Goal: Information Seeking & Learning: Check status

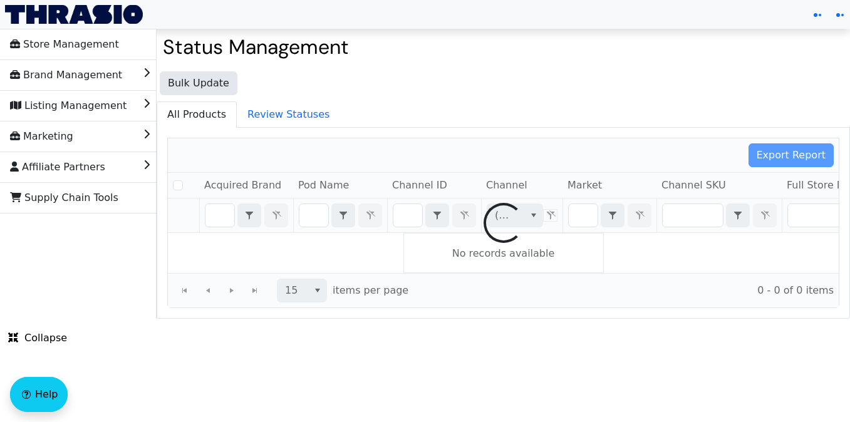
checkbox input "false"
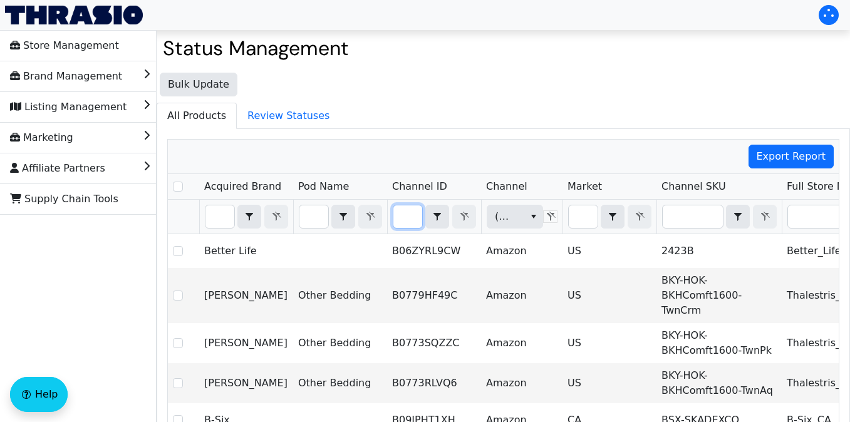
click at [419, 215] on input "Filter" at bounding box center [407, 216] width 29 height 23
type input "B07227HV8Z"
checkbox input "true"
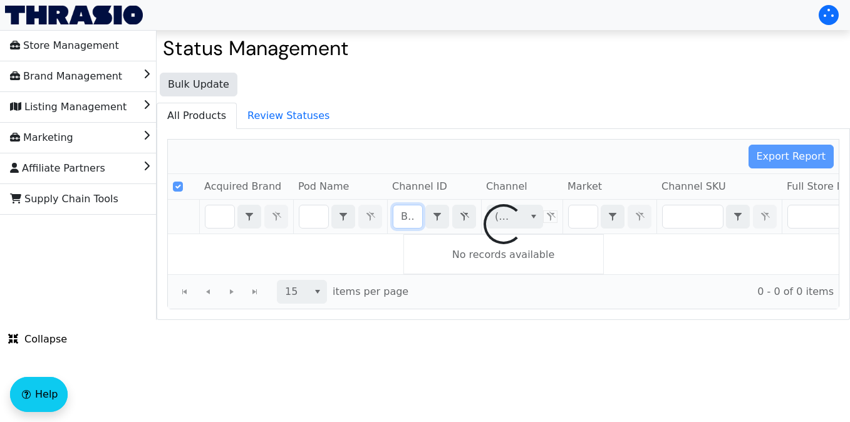
scroll to position [0, 46]
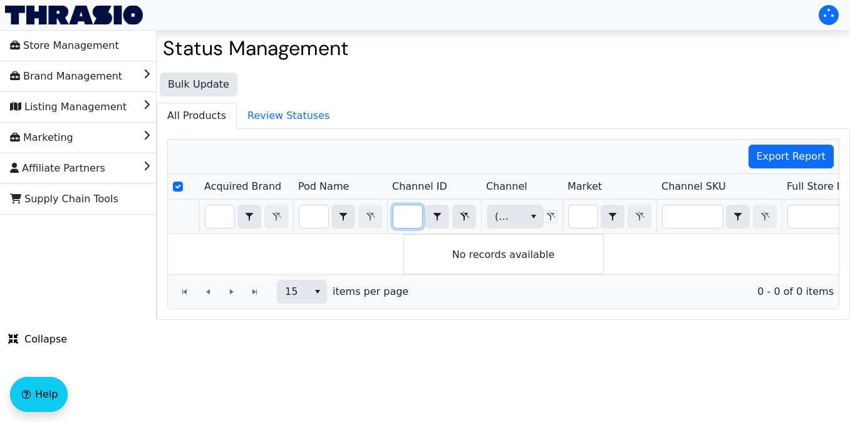
type input "B07227HV8Z"
click at [177, 188] on input "Select Row" at bounding box center [178, 187] width 10 height 10
checkbox input "true"
drag, startPoint x: 398, startPoint y: 221, endPoint x: 539, endPoint y: 207, distance: 141.6
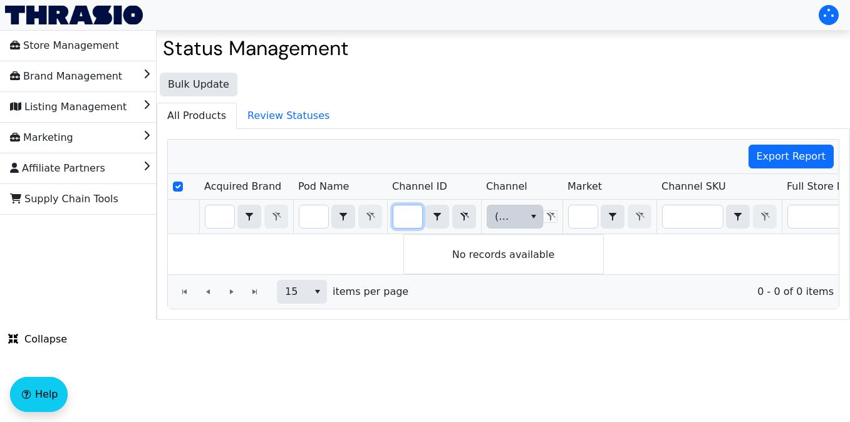
click at [539, 207] on tr "B07227HV8Z Contains (All) (All)" at bounding box center [735, 217] width 1134 height 34
click at [462, 220] on icon "Filter" at bounding box center [464, 217] width 15 height 10
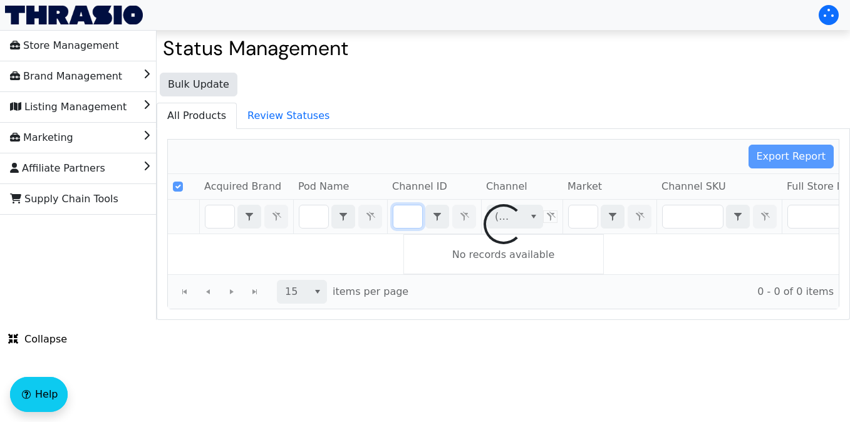
click at [680, 228] on div at bounding box center [503, 224] width 671 height 169
click at [695, 219] on div at bounding box center [503, 224] width 671 height 169
checkbox input "false"
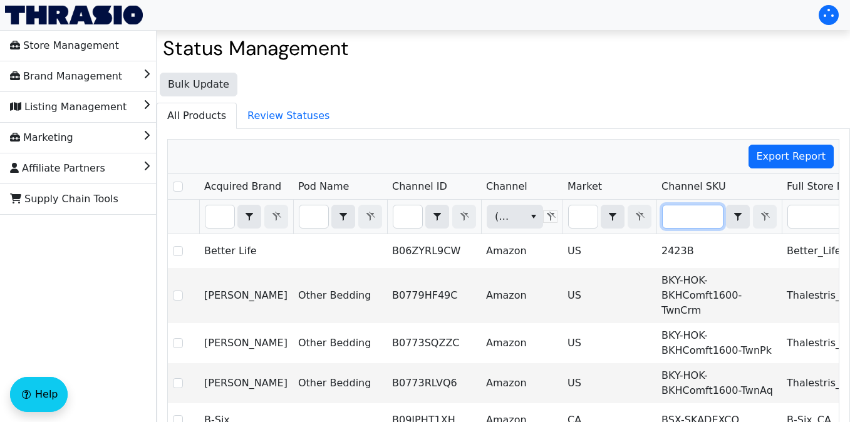
click at [689, 221] on input "Filter" at bounding box center [693, 216] width 60 height 23
type input "24098"
checkbox input "true"
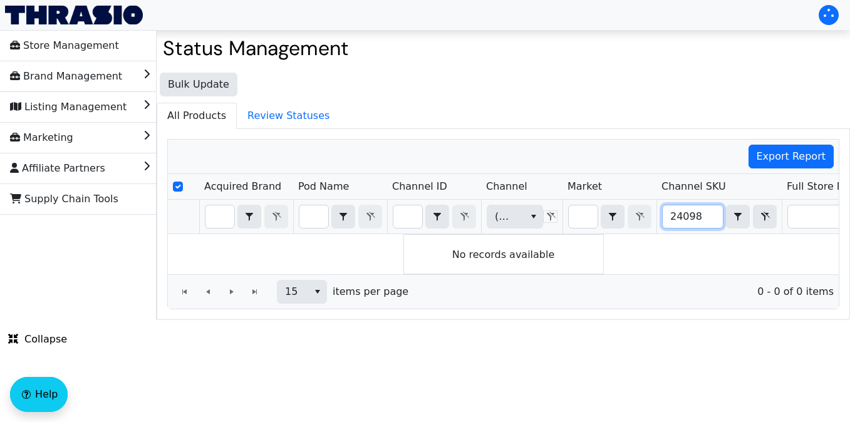
drag, startPoint x: 710, startPoint y: 219, endPoint x: 635, endPoint y: 202, distance: 77.1
click at [635, 202] on tr "(All) 24098 Contains (All)" at bounding box center [735, 217] width 1134 height 34
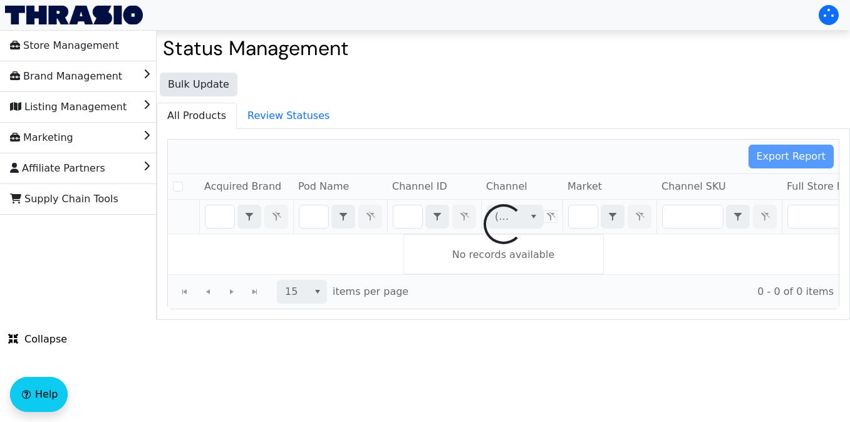
checkbox input "false"
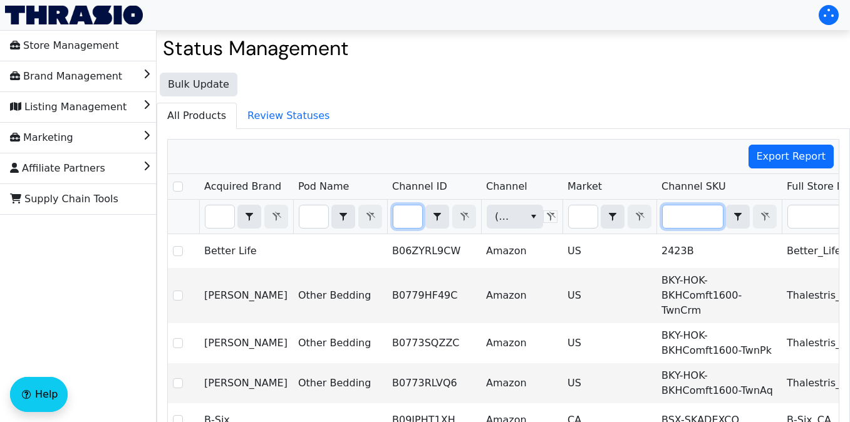
click at [407, 220] on input "Filter" at bounding box center [407, 216] width 29 height 23
type input "B09HR7ZHGF"
checkbox input "true"
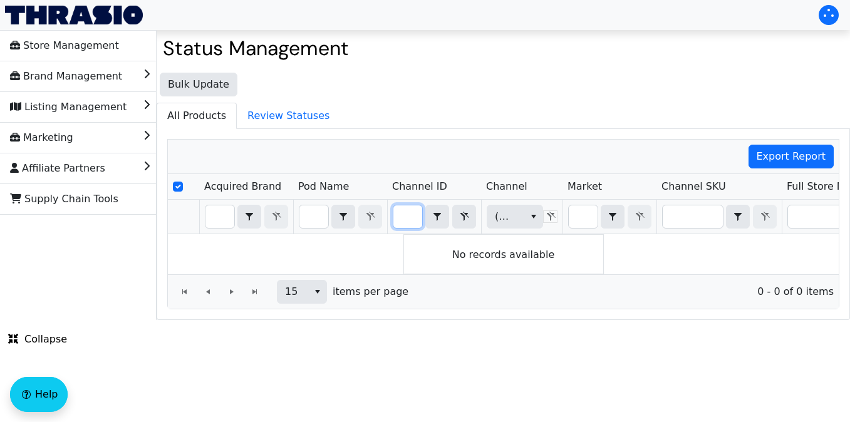
type input "B09HR7ZHGF"
click at [461, 217] on icon "Filter" at bounding box center [464, 217] width 15 height 10
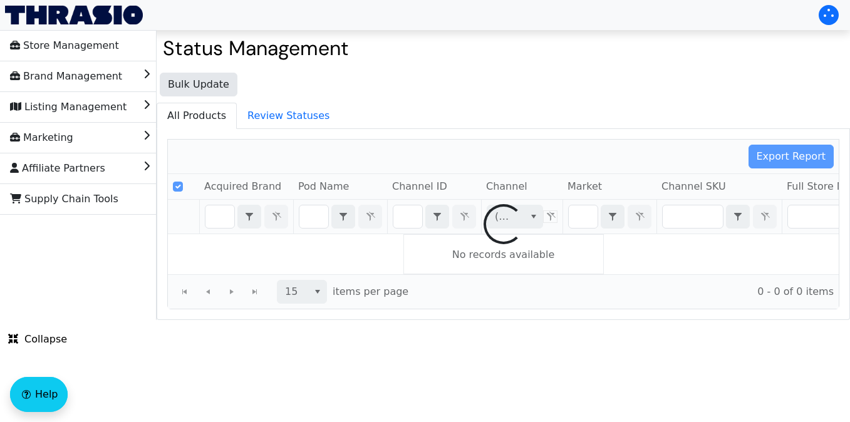
click at [219, 216] on div at bounding box center [503, 224] width 671 height 169
checkbox input "false"
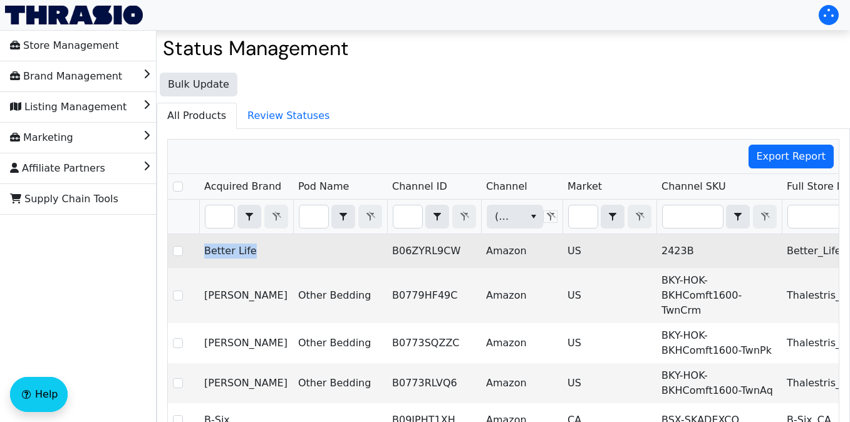
drag, startPoint x: 254, startPoint y: 252, endPoint x: 204, endPoint y: 250, distance: 49.5
click at [204, 250] on td "Better Life" at bounding box center [246, 251] width 94 height 34
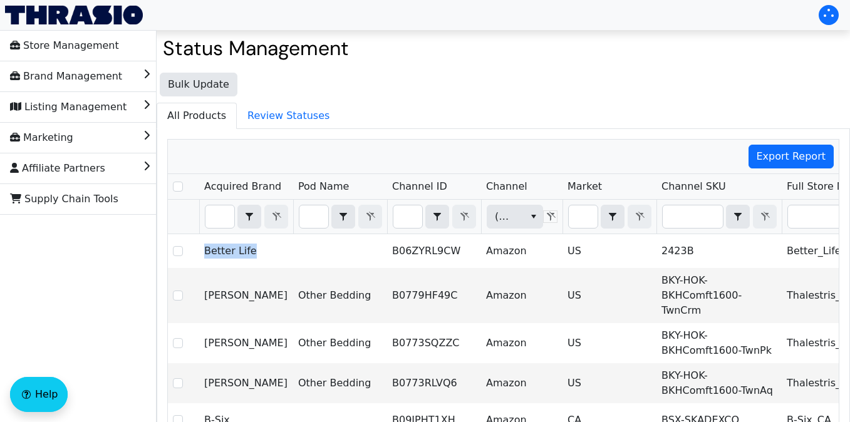
copy td "Better Life"
click at [219, 222] on input "Filter" at bounding box center [219, 216] width 29 height 23
type input "Better Life"
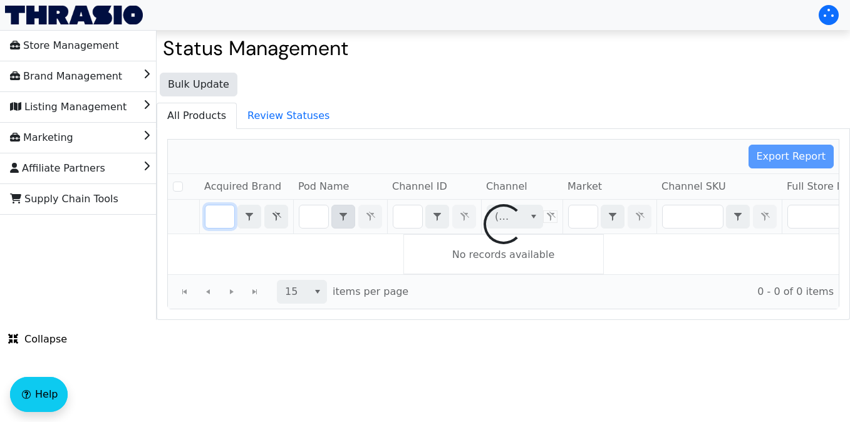
checkbox input "false"
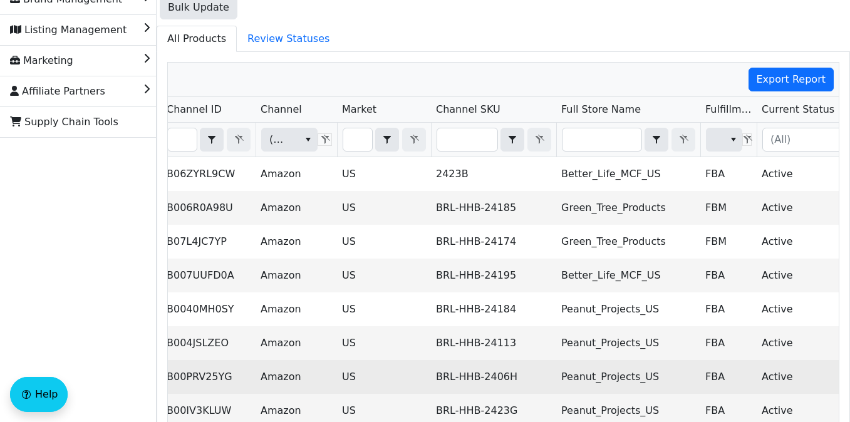
scroll to position [73, 0]
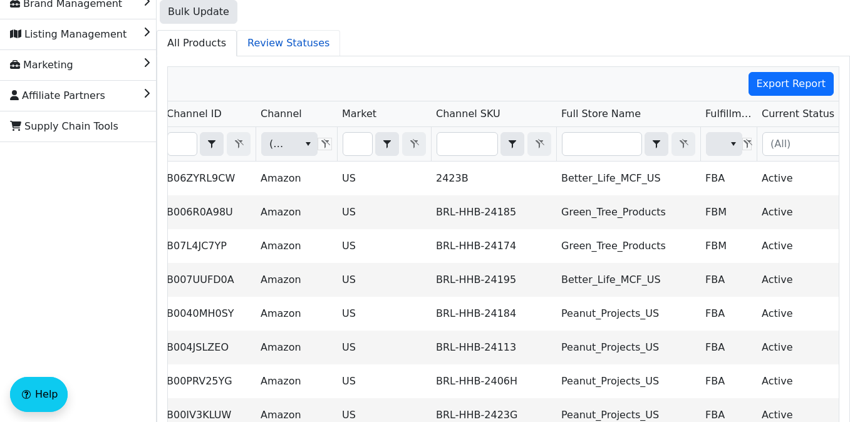
type input "Better Life"
click at [468, 150] on input "Filter" at bounding box center [467, 144] width 60 height 23
type input "BRL-HHB-24098"
checkbox input "true"
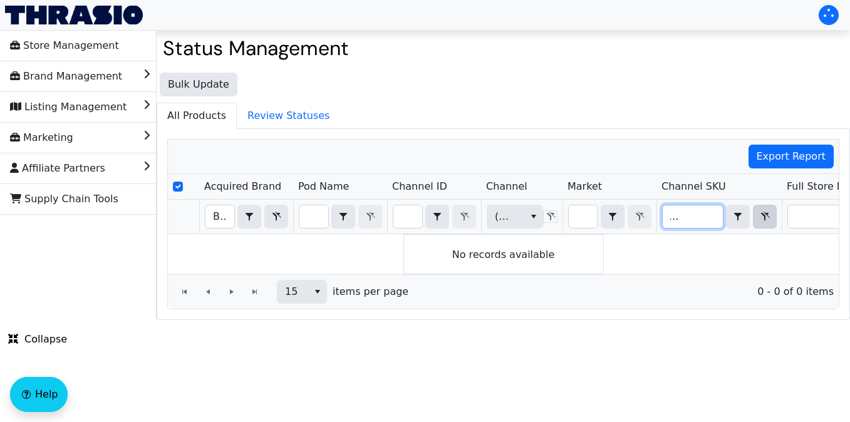
type input "BRL-HHB-24098"
click at [761, 215] on icon "Filter" at bounding box center [764, 217] width 15 height 10
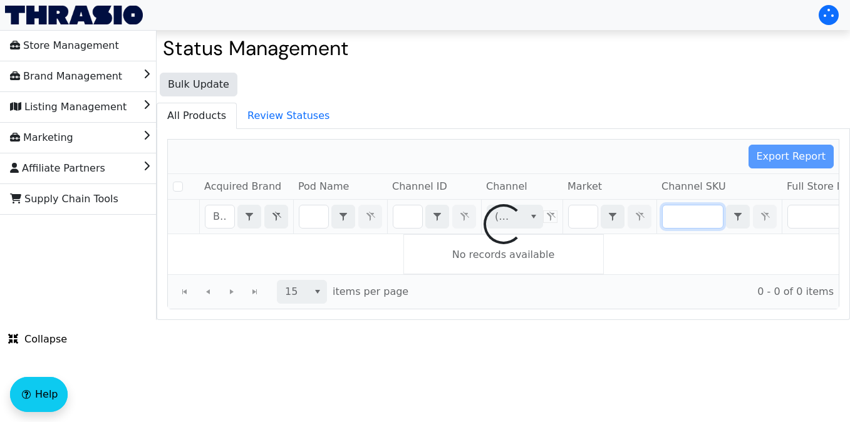
checkbox input "false"
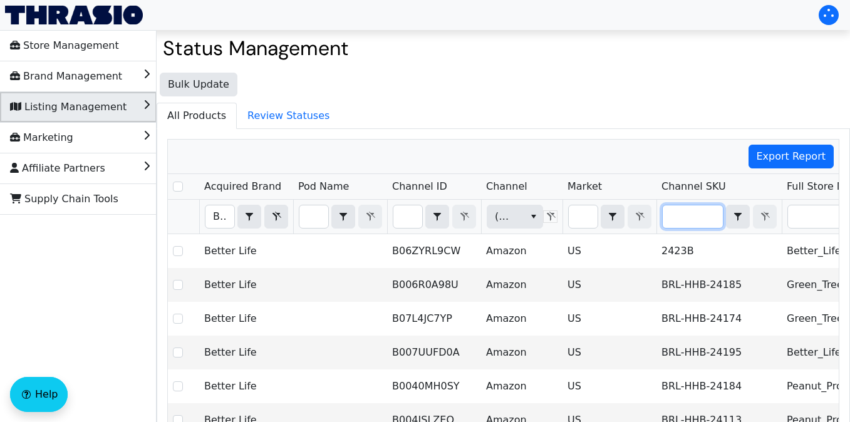
click at [135, 108] on li "Listing Management" at bounding box center [78, 107] width 157 height 30
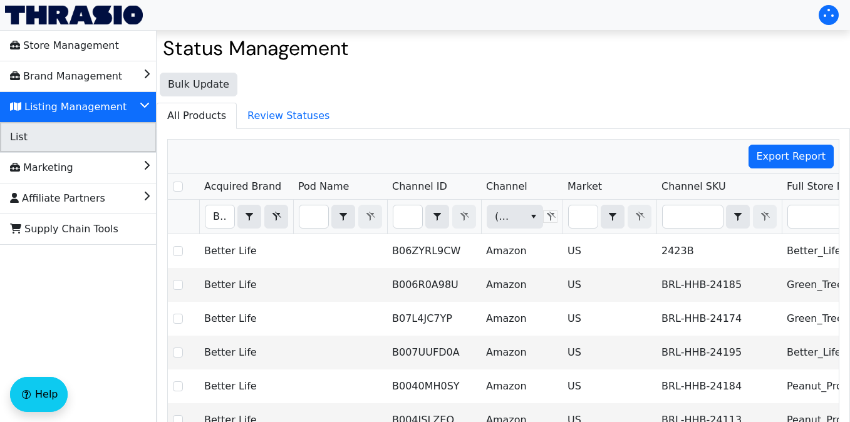
click at [102, 142] on li "List" at bounding box center [78, 137] width 157 height 30
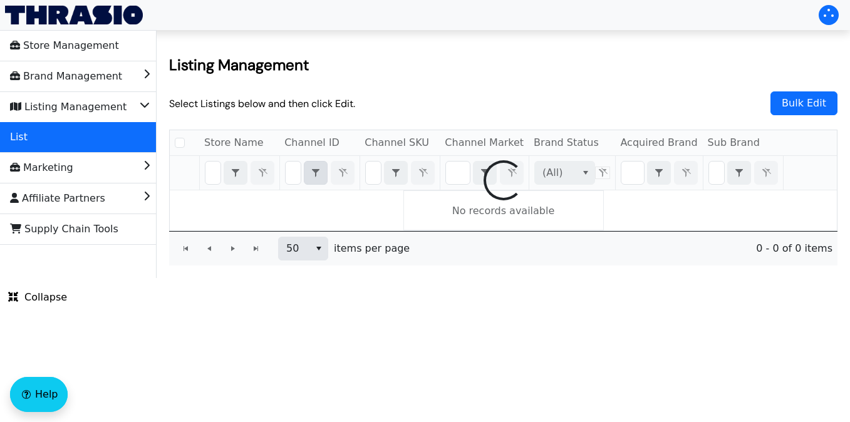
checkbox input "false"
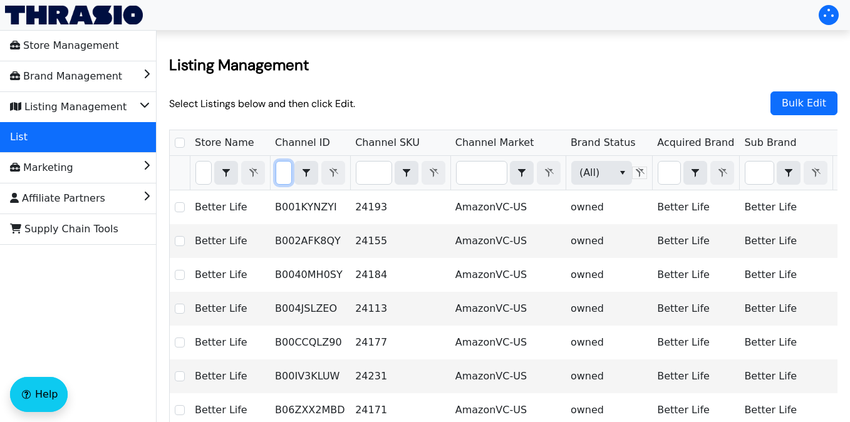
click at [277, 176] on input "Filter" at bounding box center [283, 173] width 15 height 23
type input "B07227HV8Z"
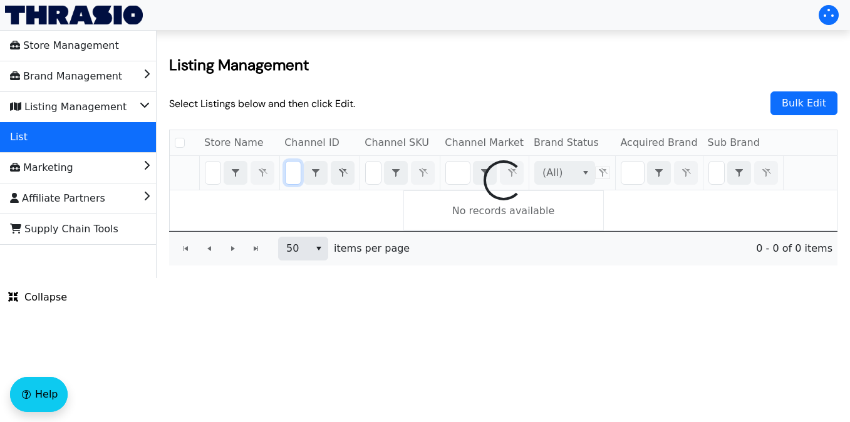
checkbox input "false"
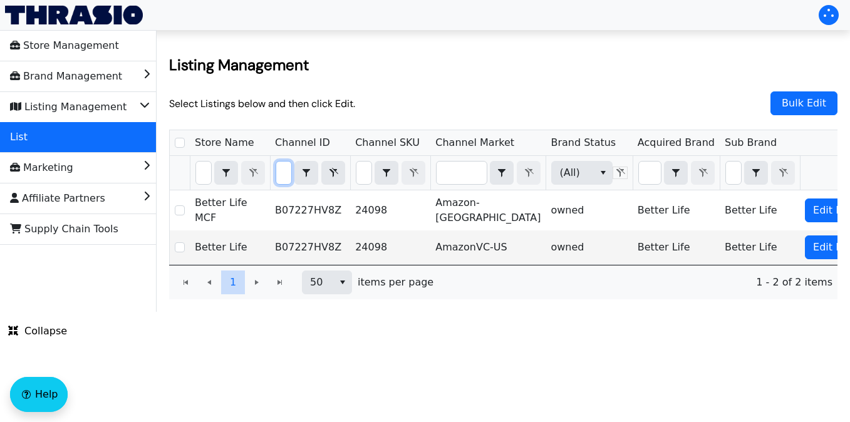
type input "B07227HV8Z"
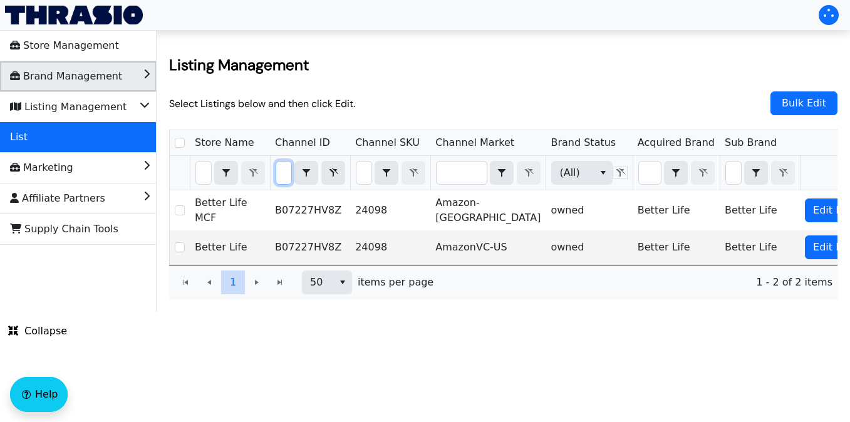
click at [110, 85] on span "Brand Management" at bounding box center [66, 76] width 112 height 20
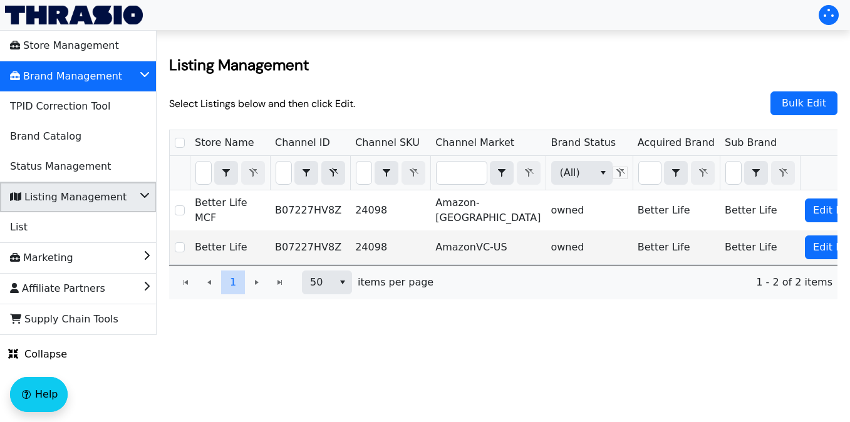
click at [111, 197] on span "Listing Management" at bounding box center [68, 197] width 117 height 20
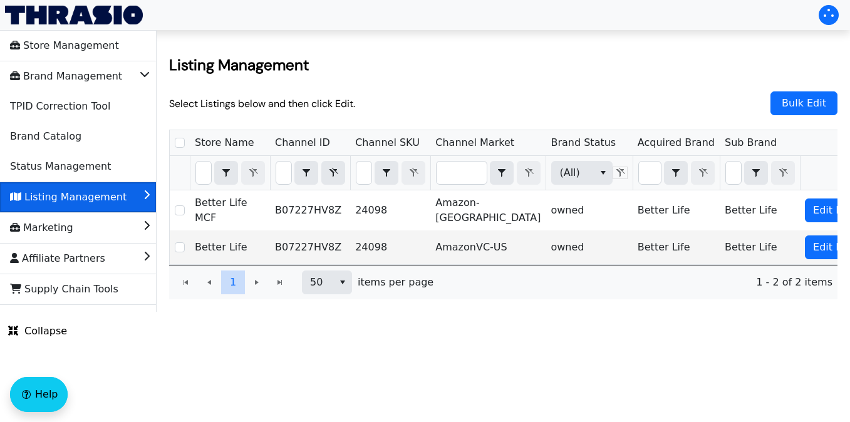
click at [101, 191] on span "Listing Management" at bounding box center [68, 197] width 117 height 20
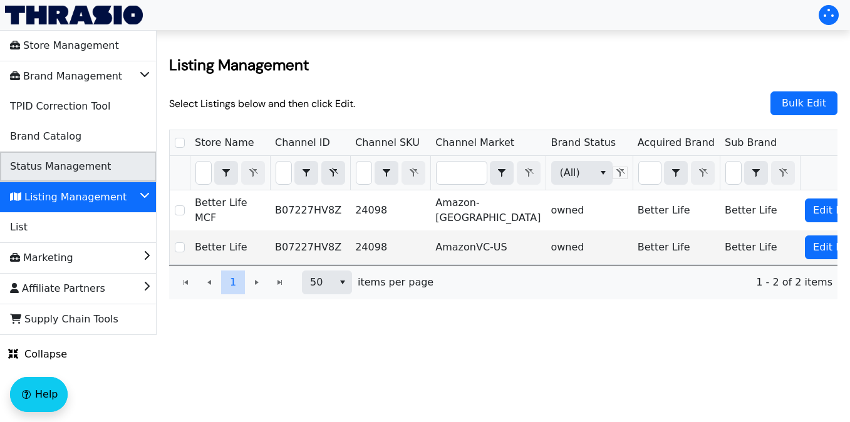
click at [80, 175] on span "Status Management" at bounding box center [60, 167] width 101 height 20
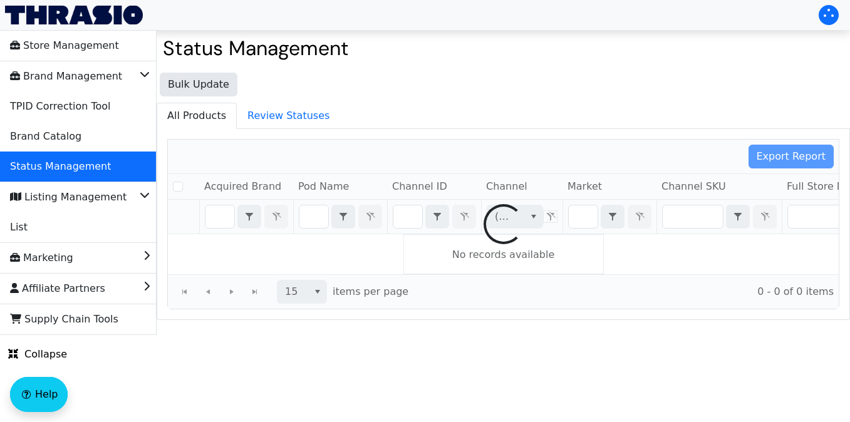
checkbox input "false"
click at [531, 217] on icon "select" at bounding box center [534, 217] width 10 height 10
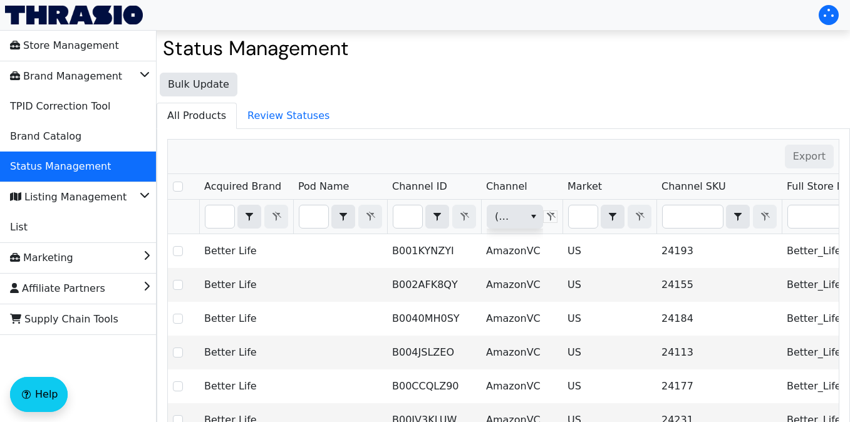
click at [333, 142] on div "Export" at bounding box center [503, 157] width 671 height 34
click at [412, 217] on input "Filter" at bounding box center [407, 216] width 29 height 23
type input "24098"
checkbox input "true"
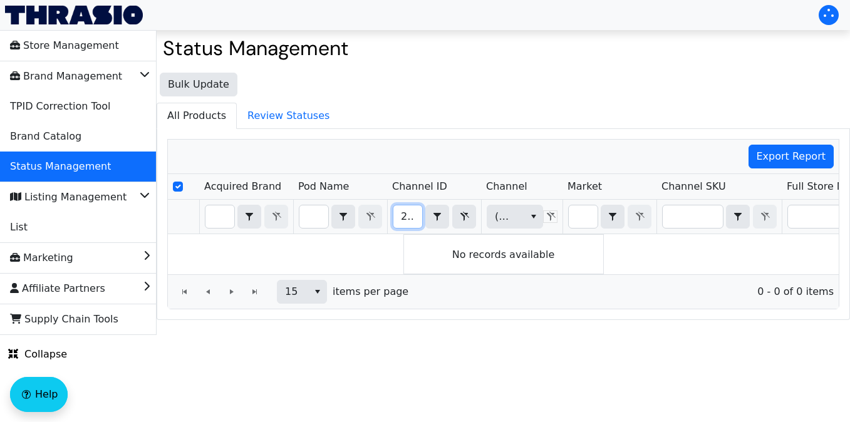
click at [398, 219] on input "24098" at bounding box center [407, 216] width 29 height 23
drag, startPoint x: 398, startPoint y: 219, endPoint x: 560, endPoint y: 234, distance: 162.4
click at [560, 234] on div "Acquired Brand Pod Name Channel ID Channel Market Channel SKU Full Store Name F…" at bounding box center [503, 224] width 671 height 100
type input "B07227HV8Z"
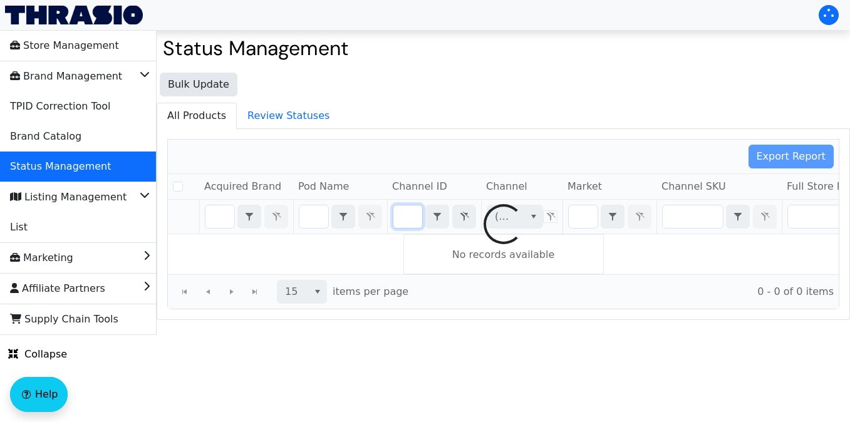
checkbox input "false"
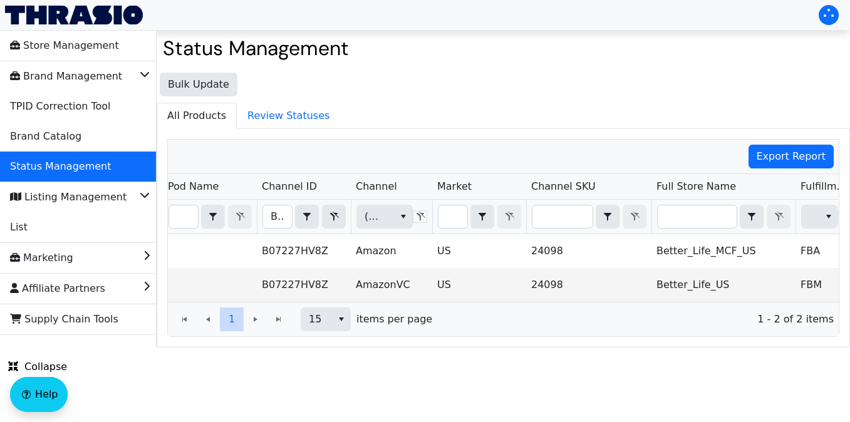
scroll to position [0, 43]
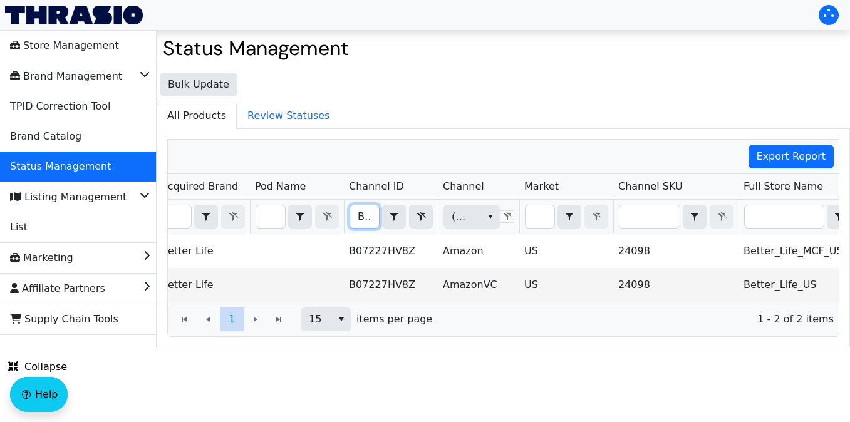
click at [355, 222] on input "B07227HV8Z" at bounding box center [364, 216] width 29 height 23
drag, startPoint x: 355, startPoint y: 222, endPoint x: 480, endPoint y: 219, distance: 124.7
click at [480, 219] on tr "B07227HV8Z Contains (All) (All)" at bounding box center [692, 217] width 1134 height 34
type input "B07HPX9CZV"
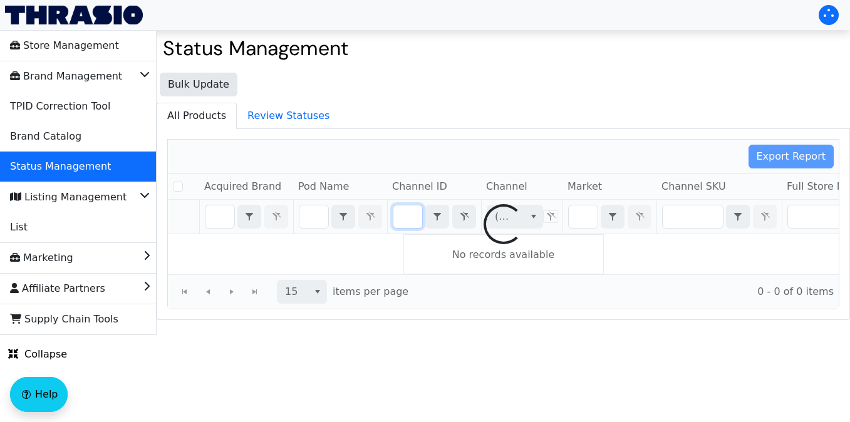
checkbox input "false"
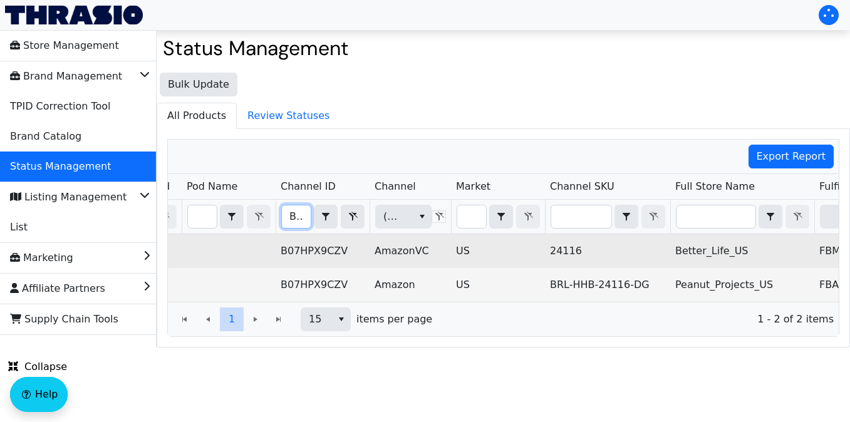
scroll to position [0, 100]
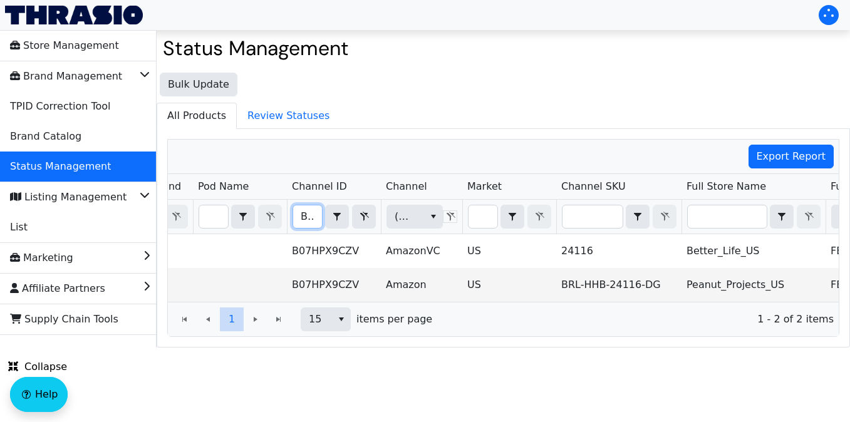
click at [299, 216] on input "B07HPX9CZV" at bounding box center [307, 216] width 29 height 23
drag, startPoint x: 299, startPoint y: 216, endPoint x: 522, endPoint y: 217, distance: 223.6
click at [522, 217] on tr "B07HPX9CZV Contains (All) (All)" at bounding box center [635, 217] width 1134 height 34
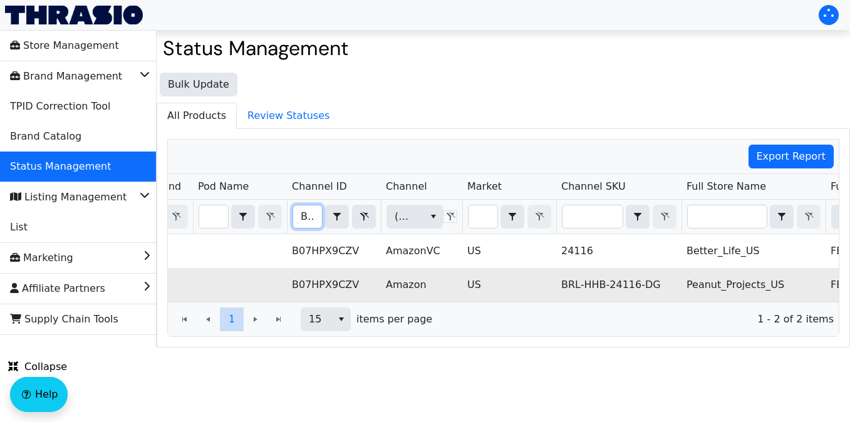
type input "B071RCB2CC"
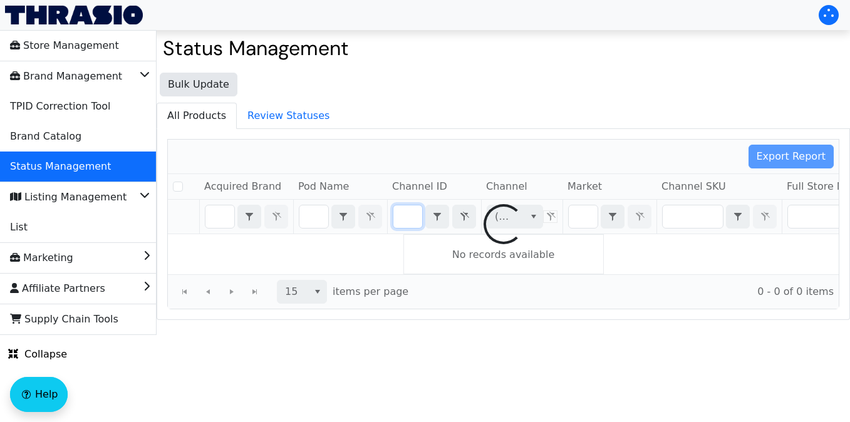
checkbox input "false"
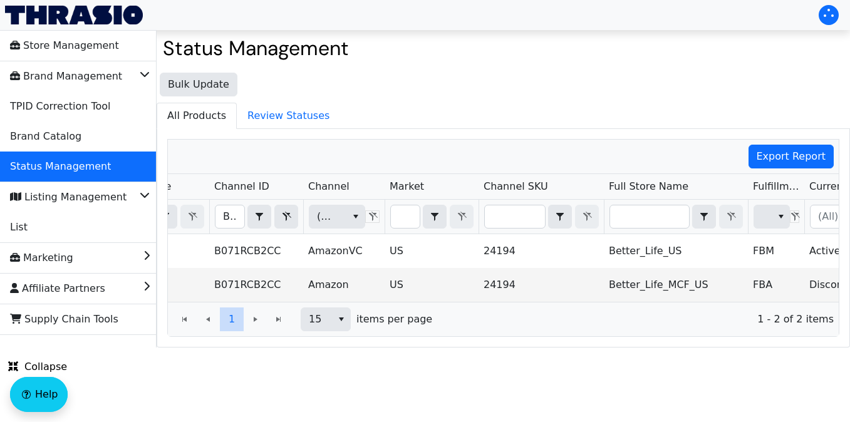
scroll to position [0, 248]
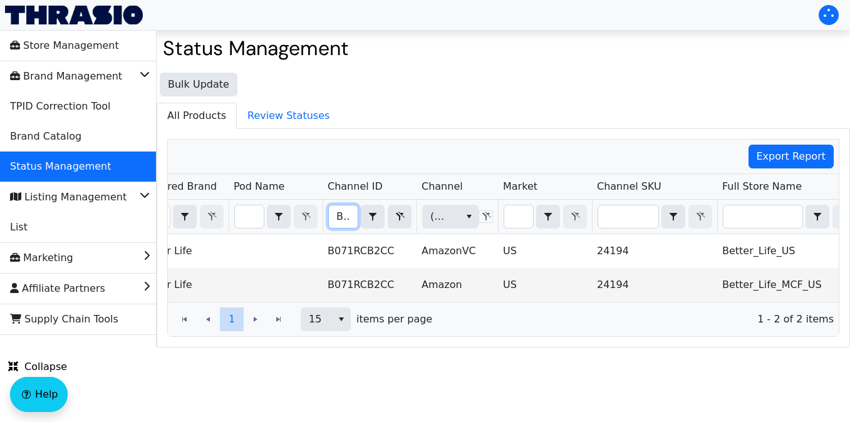
click at [338, 217] on input "B071RCB2CC" at bounding box center [343, 216] width 29 height 23
drag, startPoint x: 338, startPoint y: 218, endPoint x: 528, endPoint y: 229, distance: 190.8
click at [528, 229] on tr "B071RCB2CC Contains (All) (All)" at bounding box center [670, 217] width 1134 height 34
type input "B06ZZMKHS3"
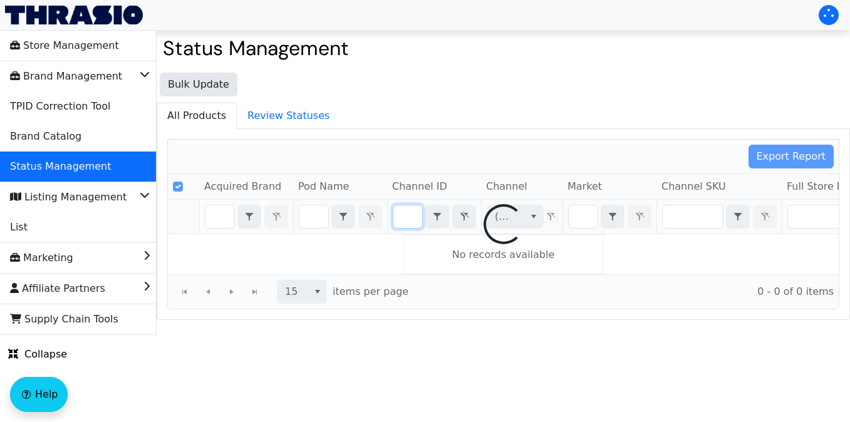
checkbox input "false"
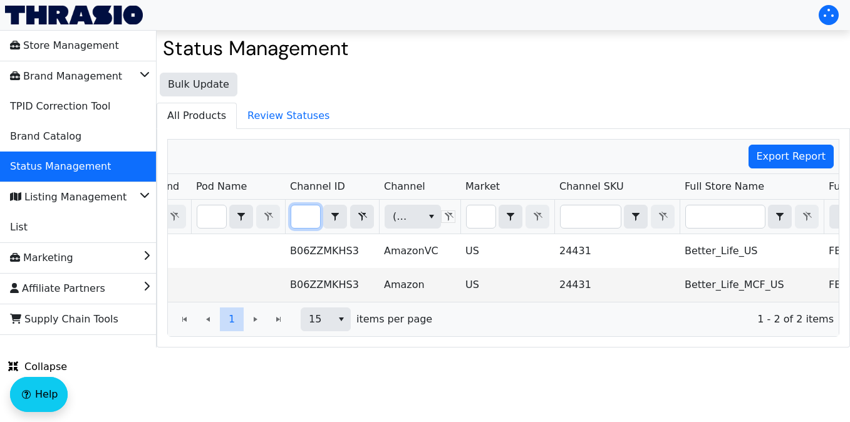
type input "B06ZZMKHS3"
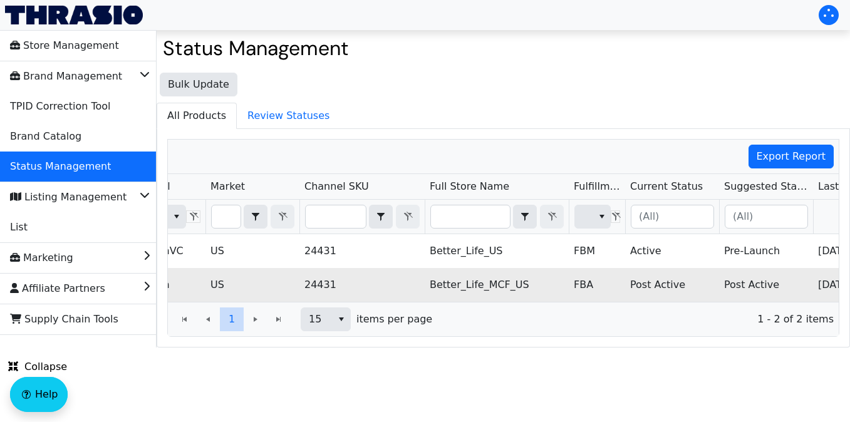
scroll to position [0, 462]
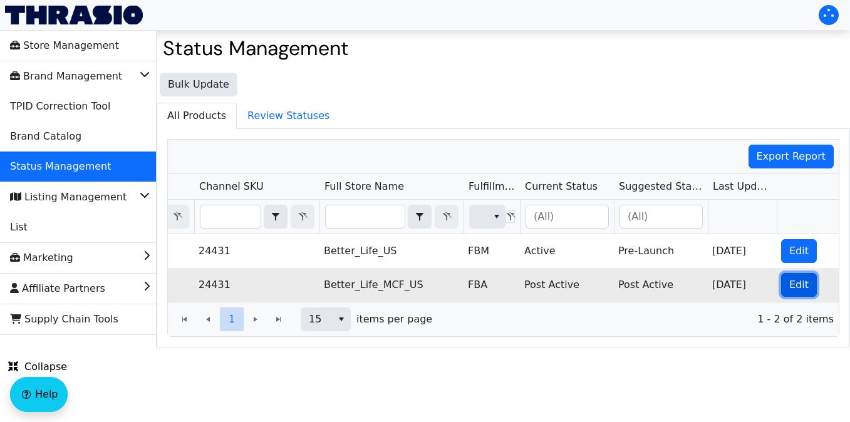
click at [792, 284] on span "Edit" at bounding box center [798, 285] width 19 height 15
checkbox input "true"
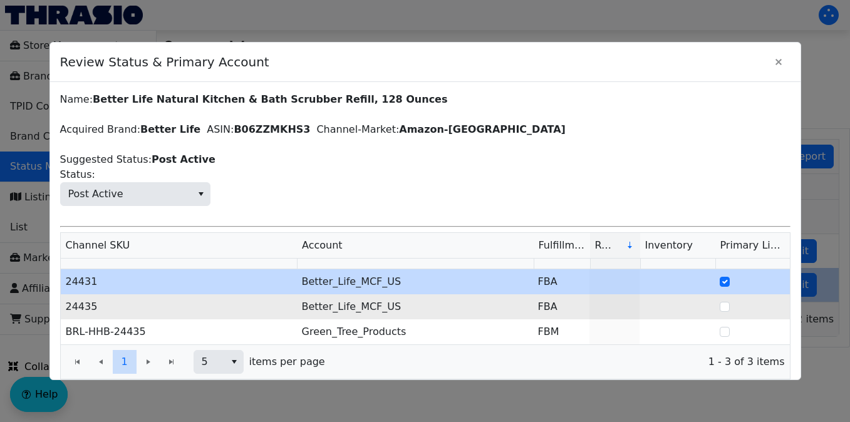
scroll to position [34, 0]
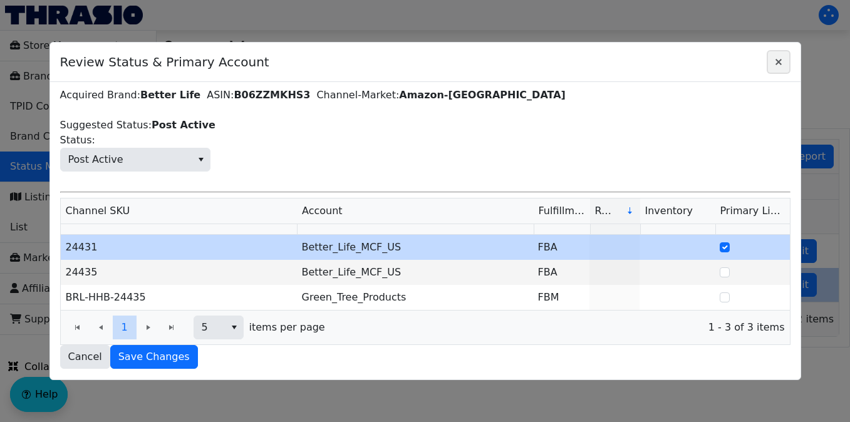
click at [780, 65] on icon "Close" at bounding box center [779, 62] width 6 height 6
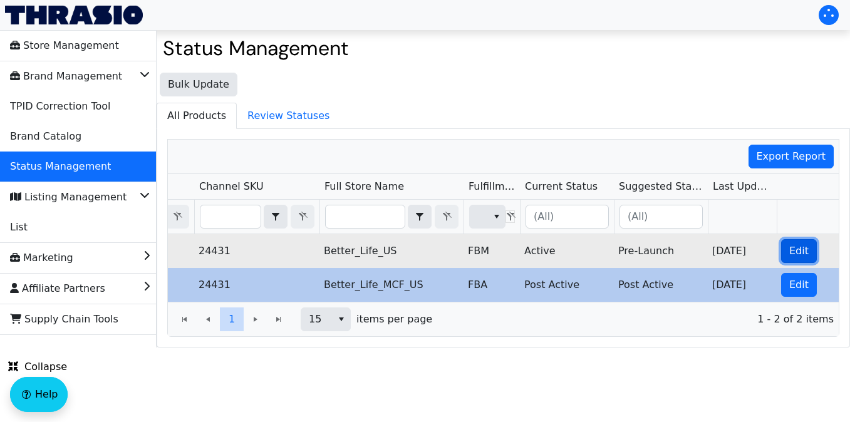
click at [794, 257] on span "Edit" at bounding box center [798, 251] width 19 height 15
checkbox input "true"
checkbox input "false"
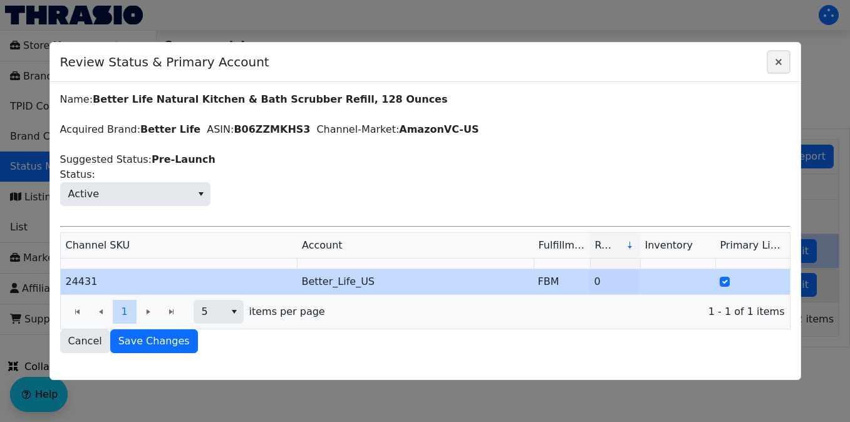
click at [777, 65] on icon "Close" at bounding box center [778, 62] width 15 height 10
